Goal: Task Accomplishment & Management: Use online tool/utility

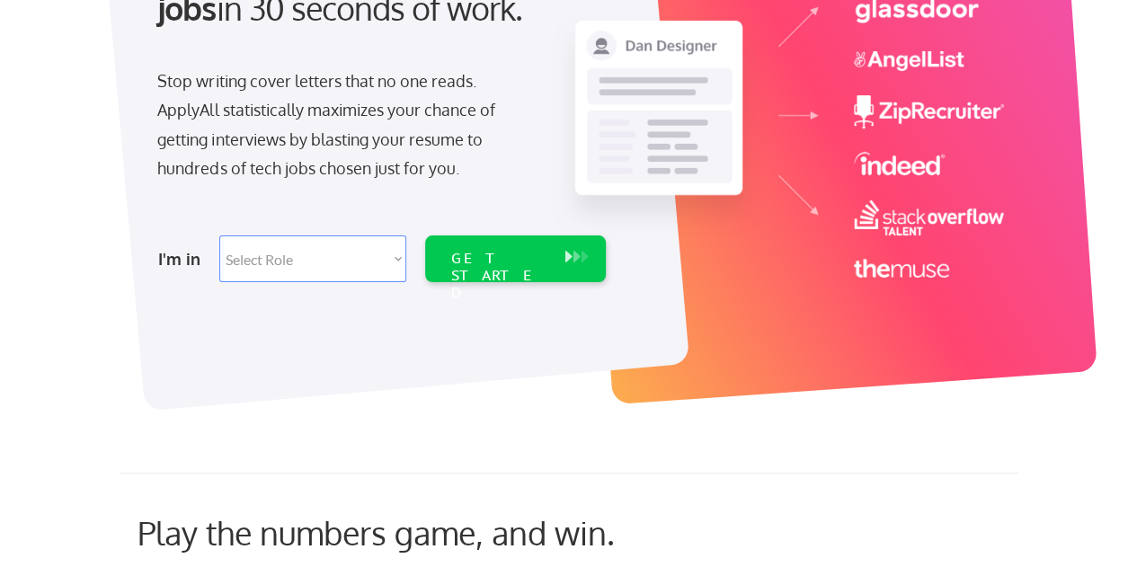
scroll to position [270, 0]
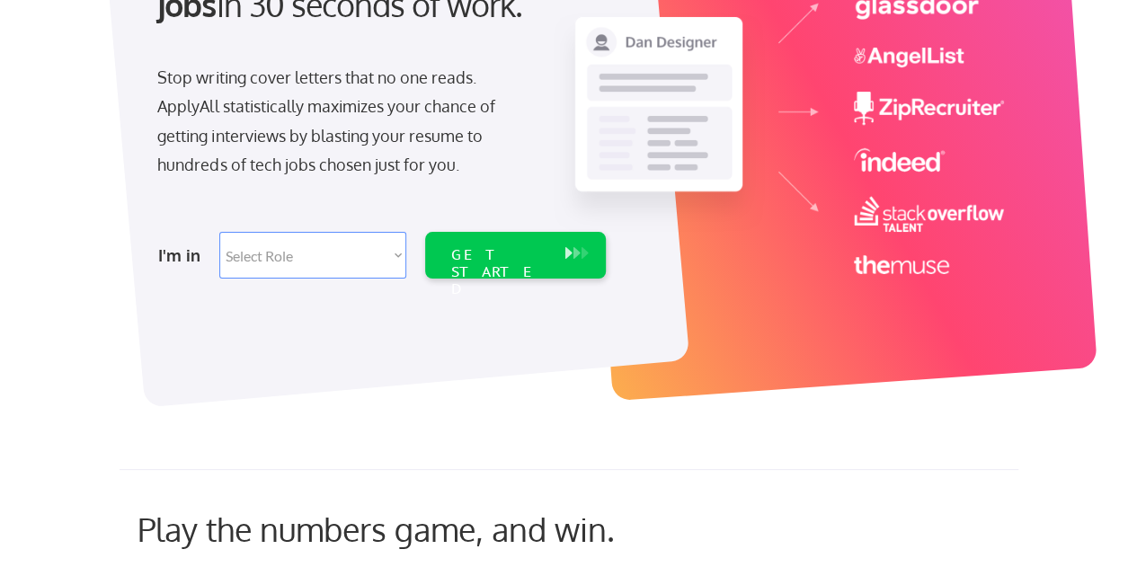
click at [305, 262] on select "Select Role Software Engineering Product Management Customer Success Sales UI/U…" at bounding box center [312, 255] width 187 height 47
select select ""sales0""
click at [219, 232] on select "Select Role Software Engineering Product Management Customer Success Sales UI/U…" at bounding box center [312, 255] width 187 height 47
select select ""sales0""
click at [511, 240] on div "GET STARTED" at bounding box center [498, 255] width 114 height 47
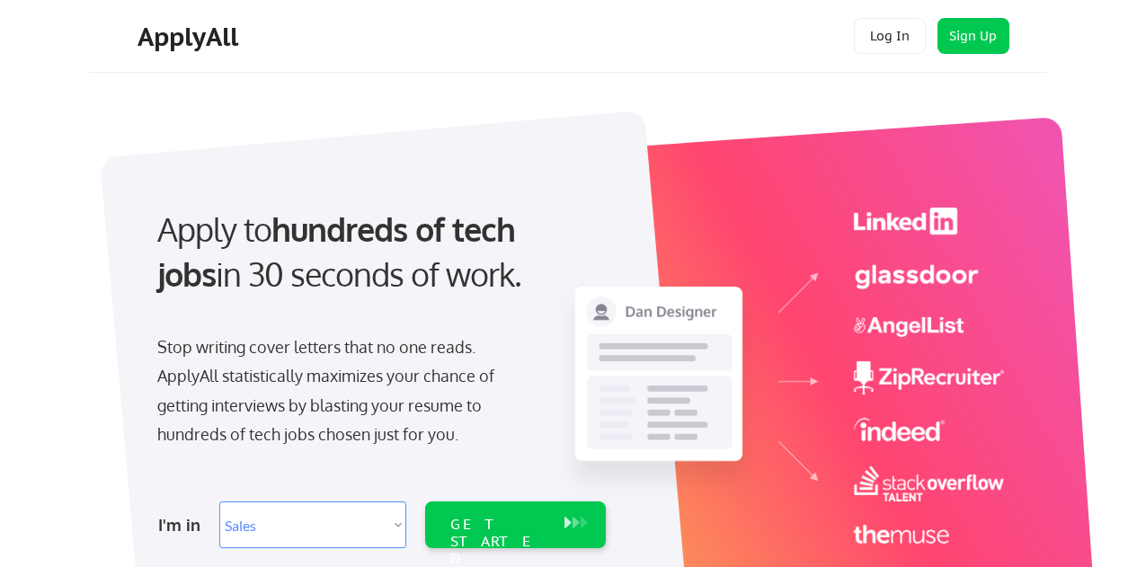
select select ""sales0""
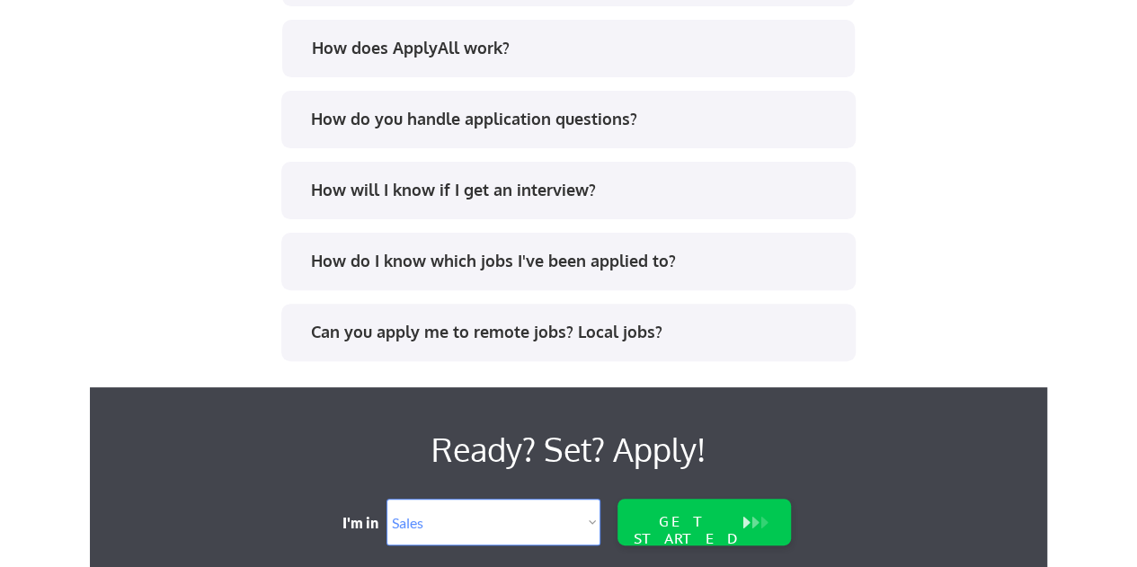
scroll to position [3927, 0]
